Goal: Navigation & Orientation: Find specific page/section

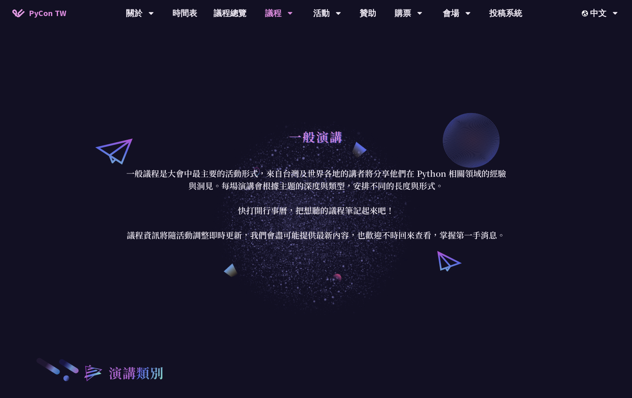
click at [317, 67] on div "一般演講 一般議程是大會中最主要的活動形式，來自台灣及世界各地的講者將分享他們在 Python 相關領域的經驗與洞見。每場演講會根據主題的深度與類型，安排不同…" at bounding box center [316, 182] width 632 height 267
click at [189, 11] on link "時間表" at bounding box center [184, 13] width 41 height 26
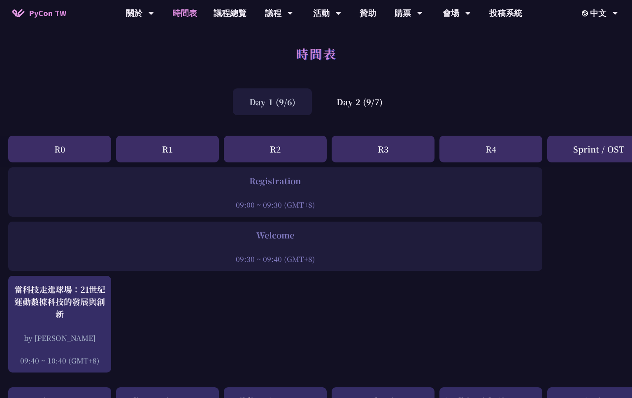
click at [132, 15] on div "關於" at bounding box center [140, 13] width 28 height 26
click at [454, 38] on link "會場資訊" at bounding box center [456, 37] width 79 height 19
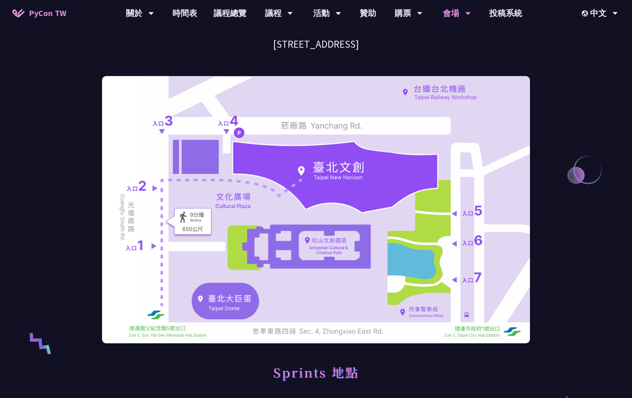
scroll to position [68, 0]
